Goal: Information Seeking & Learning: Learn about a topic

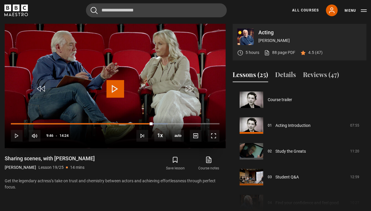
scroll to position [465, 0]
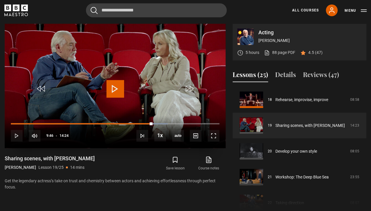
click at [118, 88] on span "Video Player" at bounding box center [116, 89] width 18 height 18
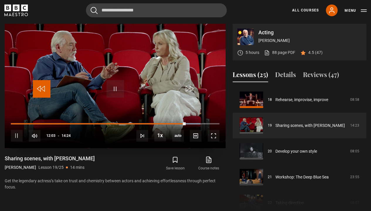
click at [39, 87] on span "Video Player" at bounding box center [42, 89] width 18 height 18
click at [41, 85] on span "Video Player" at bounding box center [42, 89] width 18 height 18
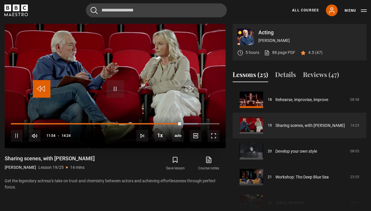
click at [41, 85] on span "Video Player" at bounding box center [42, 89] width 18 height 18
click at [45, 91] on span "Video Player" at bounding box center [42, 89] width 18 height 18
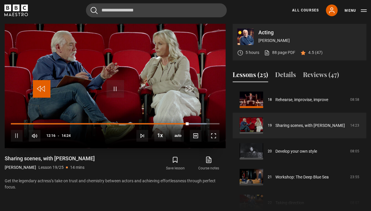
click at [45, 91] on span "Video Player" at bounding box center [42, 89] width 18 height 18
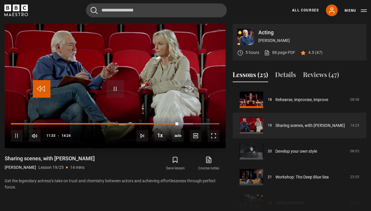
click at [45, 91] on span "Video Player" at bounding box center [42, 89] width 18 height 18
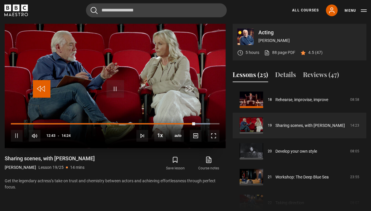
click at [44, 93] on span "Video Player" at bounding box center [42, 89] width 18 height 18
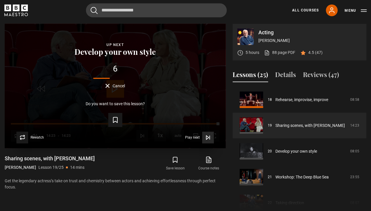
click at [207, 140] on span "Video Player" at bounding box center [208, 138] width 12 height 12
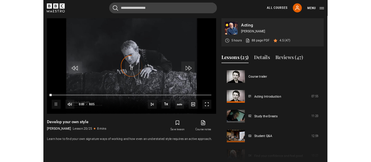
scroll to position [491, 0]
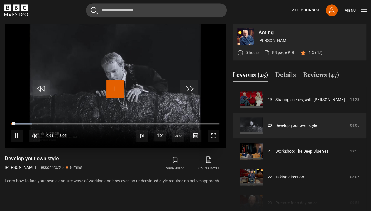
click at [118, 88] on span "Video Player" at bounding box center [116, 89] width 18 height 18
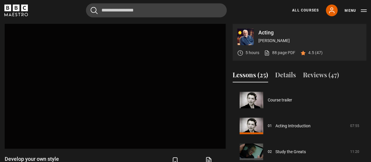
scroll to position [465, 0]
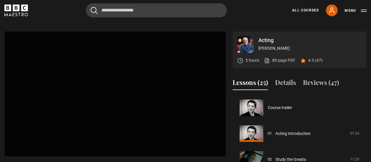
scroll to position [439, 0]
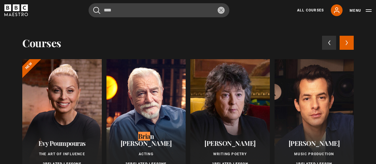
type input "****"
click at [133, 98] on div at bounding box center [147, 116] width 80 height 115
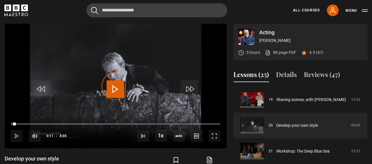
drag, startPoint x: 16, startPoint y: 123, endPoint x: -3, endPoint y: 123, distance: 18.8
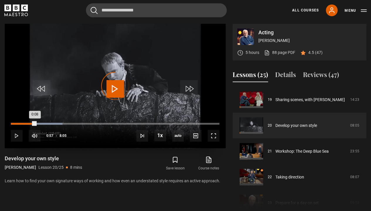
click at [14, 124] on div "Loaded : 24.74% 0:08 0:08" at bounding box center [115, 124] width 209 height 2
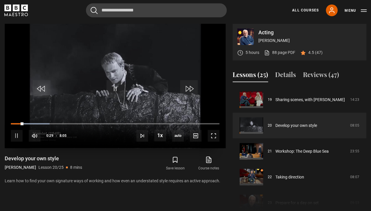
drag, startPoint x: 19, startPoint y: 126, endPoint x: 12, endPoint y: 121, distance: 8.1
click at [12, 121] on div "10s Skip Back 10 seconds Pause 10s Skip Forward 10 seconds Loaded : 18.56% 0:06…" at bounding box center [115, 132] width 221 height 33
drag, startPoint x: 12, startPoint y: 121, endPoint x: 7, endPoint y: 122, distance: 5.1
click at [7, 122] on div "10s Skip Back 10 seconds Pause 10s Skip Forward 10 seconds Loaded : 19.59% 0:06…" at bounding box center [115, 132] width 221 height 33
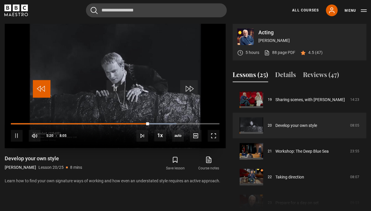
click at [42, 81] on span "Video Player" at bounding box center [42, 89] width 18 height 18
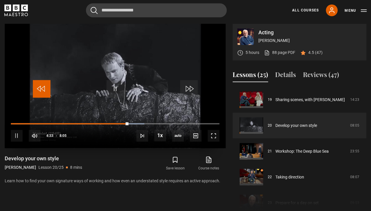
click at [42, 82] on span "Video Player" at bounding box center [42, 89] width 18 height 18
click at [42, 83] on span "Video Player" at bounding box center [42, 89] width 18 height 18
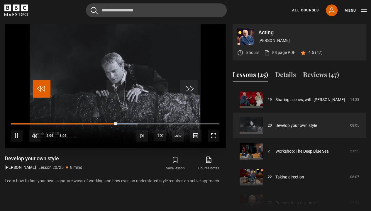
click at [42, 83] on span "Video Player" at bounding box center [42, 89] width 18 height 18
click at [43, 89] on span "Video Player" at bounding box center [42, 89] width 18 height 18
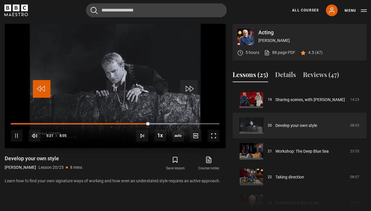
click at [43, 89] on span "Video Player" at bounding box center [42, 89] width 18 height 18
click at [43, 86] on span "Video Player" at bounding box center [42, 89] width 18 height 18
click at [41, 93] on span "Video Player" at bounding box center [42, 89] width 18 height 18
drag, startPoint x: 41, startPoint y: 93, endPoint x: 45, endPoint y: 98, distance: 6.1
click at [45, 98] on video-js "Video Player is loading. Play Lesson Develop your own style 10s Skip Back 10 se…" at bounding box center [115, 86] width 221 height 124
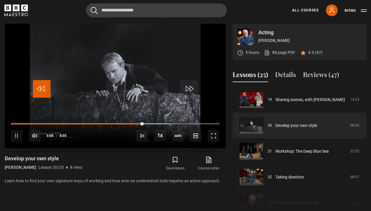
click at [43, 94] on span "Video Player" at bounding box center [42, 89] width 18 height 18
click at [43, 91] on span "Video Player" at bounding box center [42, 89] width 18 height 18
click at [46, 86] on span "Video Player" at bounding box center [42, 89] width 18 height 18
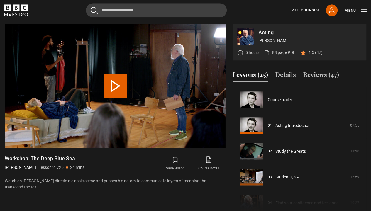
scroll to position [516, 0]
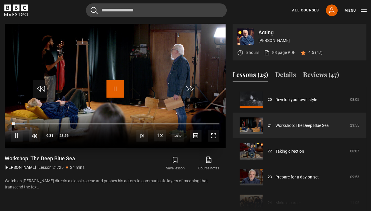
click at [114, 86] on span "Video Player" at bounding box center [116, 89] width 18 height 18
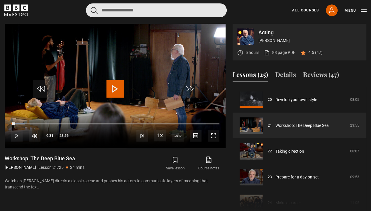
click at [118, 14] on input "Search" at bounding box center [156, 10] width 141 height 14
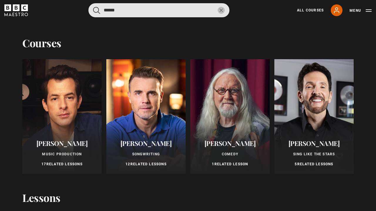
click at [217, 13] on input "******" at bounding box center [158, 10] width 141 height 14
type input "******"
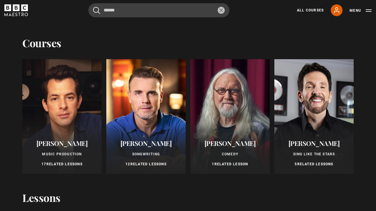
click at [220, 10] on icon "reset" at bounding box center [221, 11] width 4 height 4
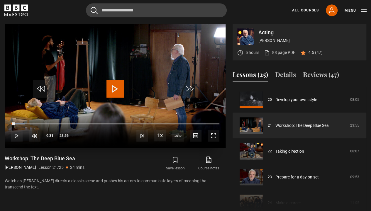
click at [123, 97] on video "Video Player" at bounding box center [115, 86] width 221 height 124
click at [111, 90] on span "Video Player" at bounding box center [116, 89] width 18 height 18
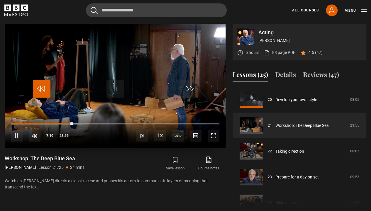
click at [44, 83] on span "Video Player" at bounding box center [42, 89] width 18 height 18
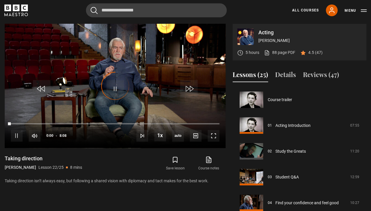
scroll to position [542, 0]
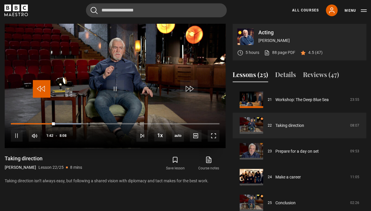
click at [42, 93] on span "Video Player" at bounding box center [42, 89] width 18 height 18
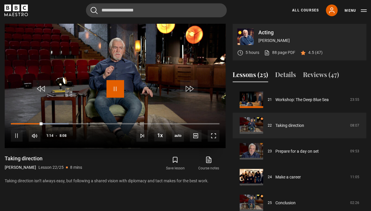
click at [113, 89] on span "Video Player" at bounding box center [116, 89] width 18 height 18
click at [46, 90] on span "Video Player" at bounding box center [42, 89] width 18 height 18
click at [115, 90] on span "Video Player" at bounding box center [116, 89] width 18 height 18
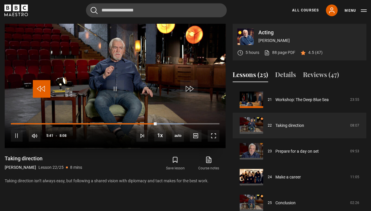
click at [40, 89] on span "Video Player" at bounding box center [42, 89] width 18 height 18
click at [41, 89] on span "Video Player" at bounding box center [42, 89] width 18 height 18
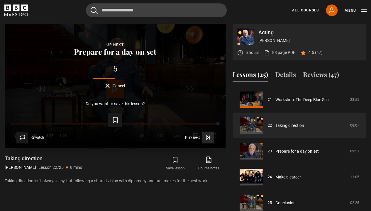
click at [207, 138] on icon "Video Player" at bounding box center [208, 138] width 6 height 6
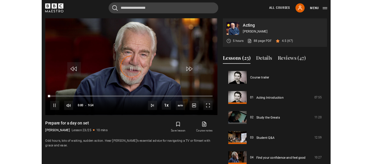
scroll to position [545, 0]
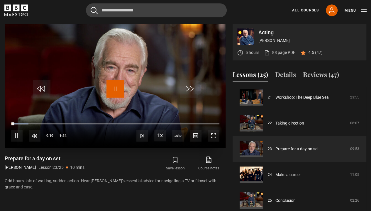
click at [114, 90] on span "Video Player" at bounding box center [116, 89] width 18 height 18
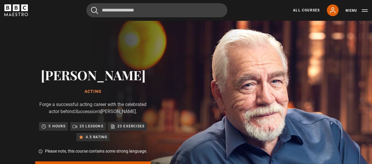
scroll to position [542, 0]
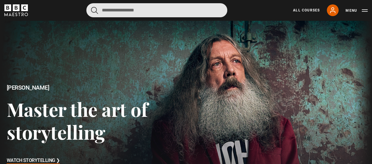
click at [133, 12] on input "Search" at bounding box center [156, 10] width 141 height 14
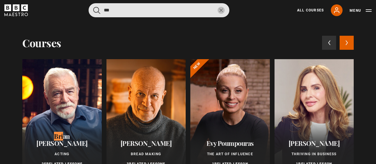
type input "***"
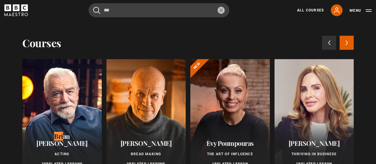
click at [72, 107] on div at bounding box center [62, 116] width 80 height 115
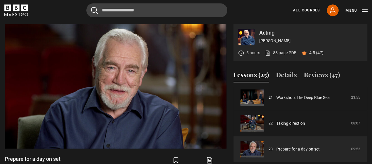
scroll to position [249, 0]
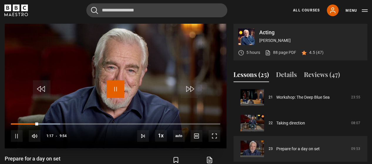
click at [115, 87] on span "Video Player" at bounding box center [116, 89] width 18 height 18
click at [35, 85] on span "Video Player" at bounding box center [42, 89] width 18 height 18
click at [36, 89] on span "Video Player" at bounding box center [42, 89] width 18 height 18
click at [112, 87] on span "Video Player" at bounding box center [116, 89] width 18 height 18
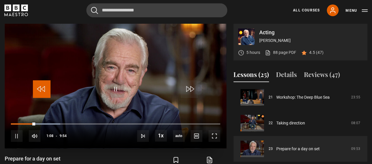
click at [38, 85] on span "Video Player" at bounding box center [42, 89] width 18 height 18
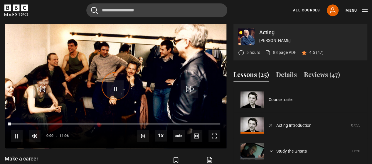
scroll to position [545, 0]
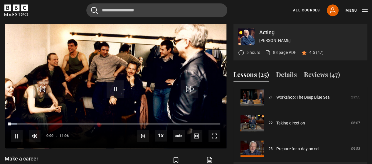
click at [367, 121] on div "Acting Brian Cox 5 hours 88 page PDF (opens in new tab) 4.5 (47) Video Player i…" at bounding box center [186, 119] width 372 height 190
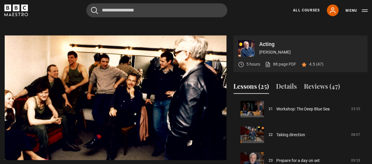
scroll to position [249, 0]
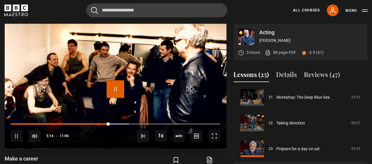
click at [112, 88] on span "Video Player" at bounding box center [116, 89] width 18 height 18
click at [120, 84] on span "Video Player" at bounding box center [116, 89] width 18 height 18
click at [38, 92] on span "Video Player" at bounding box center [42, 89] width 18 height 18
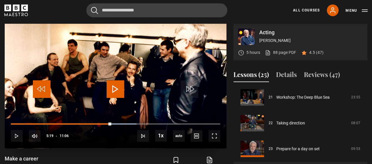
click at [38, 92] on span "Video Player" at bounding box center [42, 89] width 18 height 18
click at [114, 88] on span "Video Player" at bounding box center [116, 89] width 18 height 18
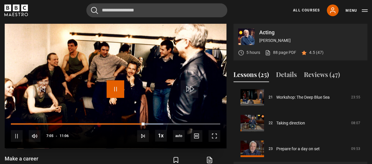
click at [119, 94] on span "Video Player" at bounding box center [116, 89] width 18 height 18
click at [117, 89] on span "Video Player" at bounding box center [116, 89] width 18 height 18
click at [107, 91] on span "Video Player" at bounding box center [116, 89] width 18 height 18
click at [109, 91] on span "Video Player" at bounding box center [116, 89] width 18 height 18
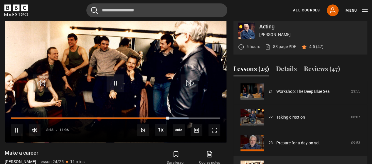
click at [326, 55] on div "Acting Brian Cox 5 hours 88 page PDF (opens in new tab) 4.5 (47)" at bounding box center [300, 37] width 134 height 39
click at [360, 65] on div "Lessons (25) Details Reviews (47)" at bounding box center [300, 71] width 134 height 15
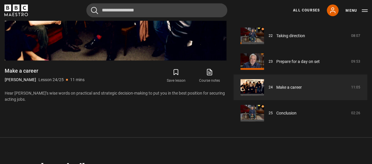
scroll to position [545, 0]
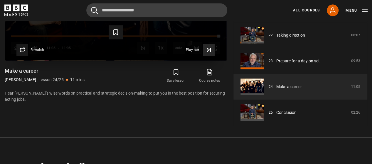
click at [212, 51] on span "Video Player" at bounding box center [209, 50] width 12 height 12
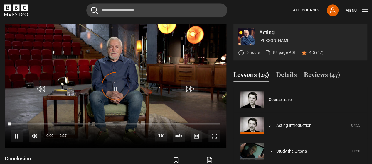
scroll to position [545, 0]
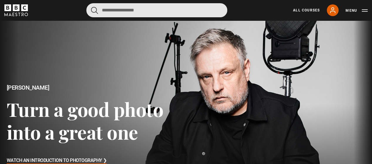
click at [151, 7] on input "Search" at bounding box center [156, 10] width 141 height 14
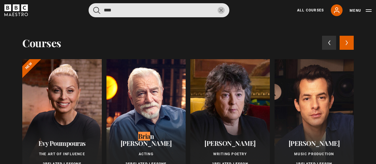
type input "****"
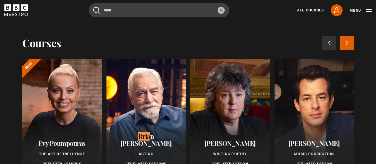
click at [149, 113] on div at bounding box center [147, 116] width 80 height 115
